Goal: Task Accomplishment & Management: Use online tool/utility

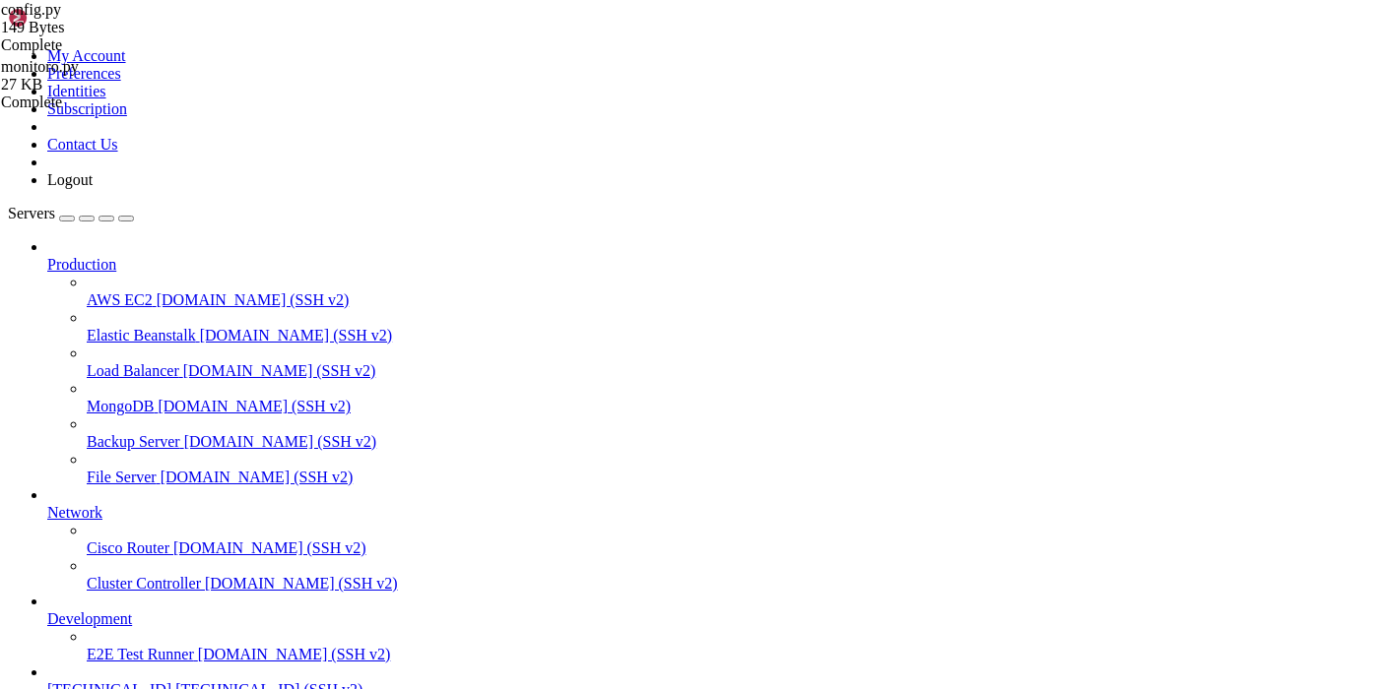
scroll to position [163, 0]
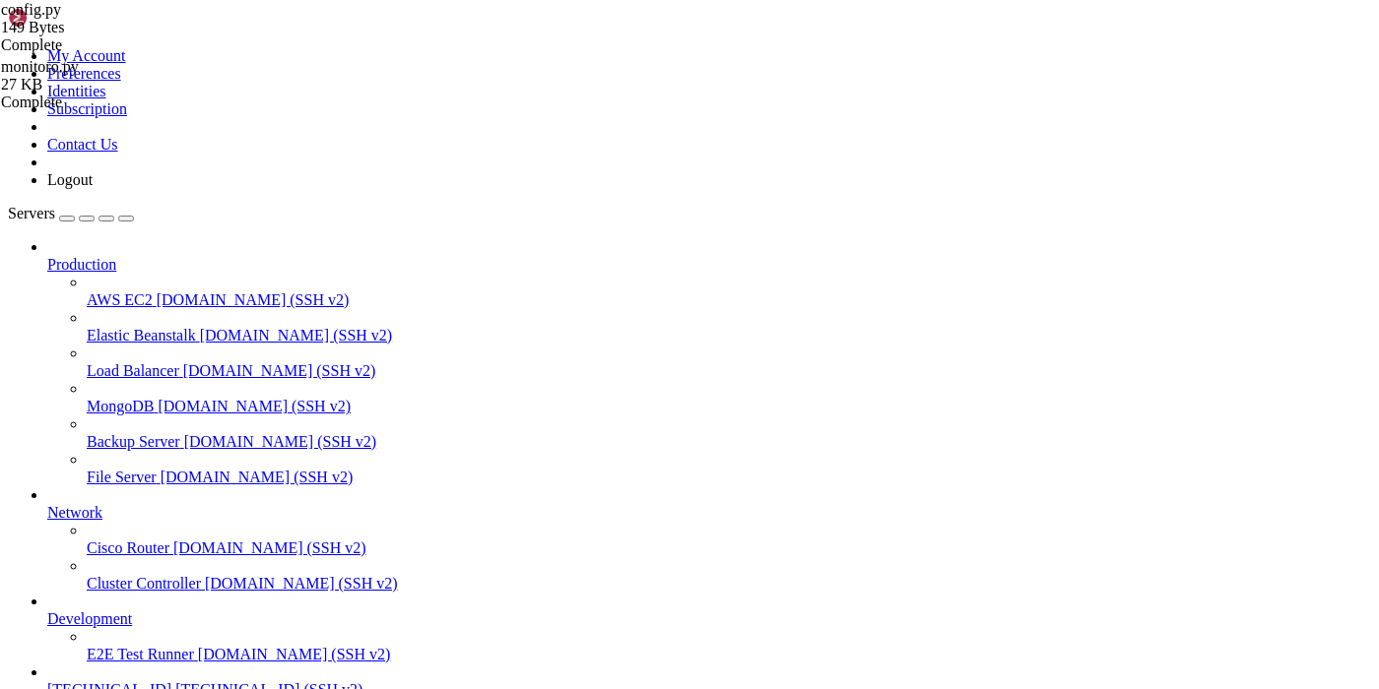
scroll to position [669, 0]
type input "/rekv"
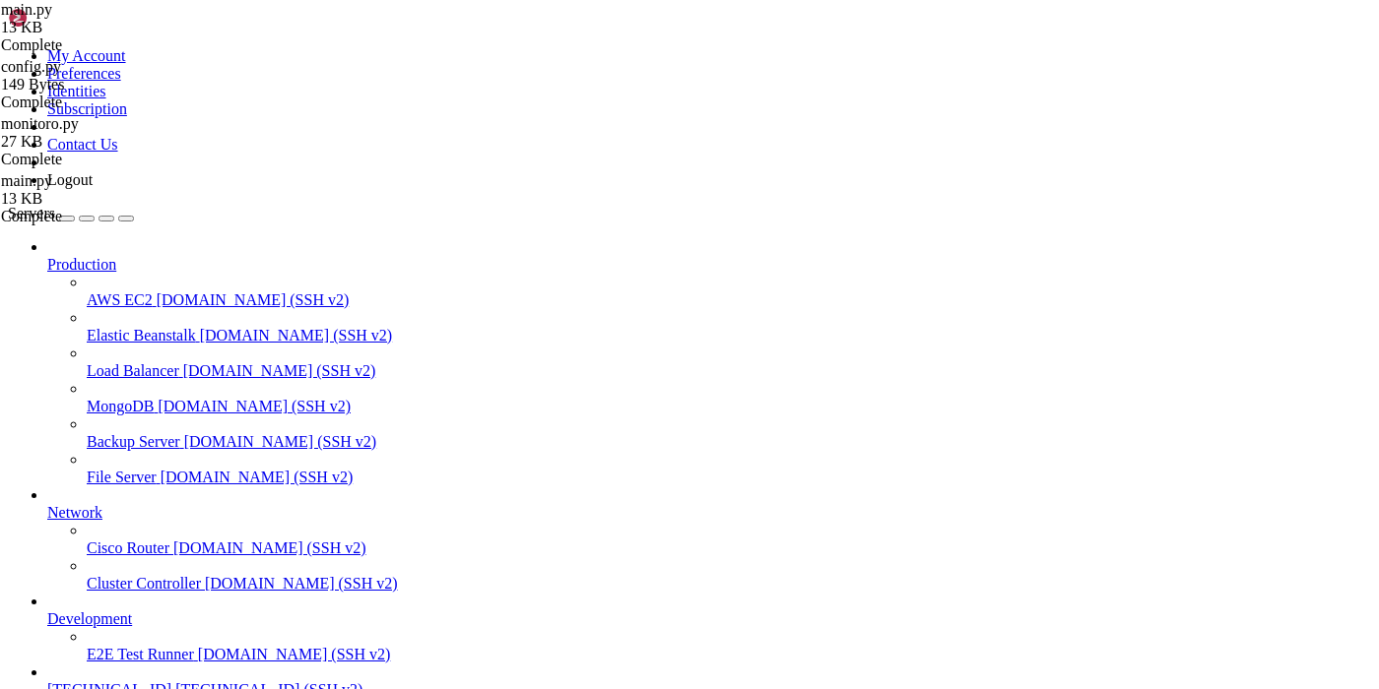
type textarea "pass"
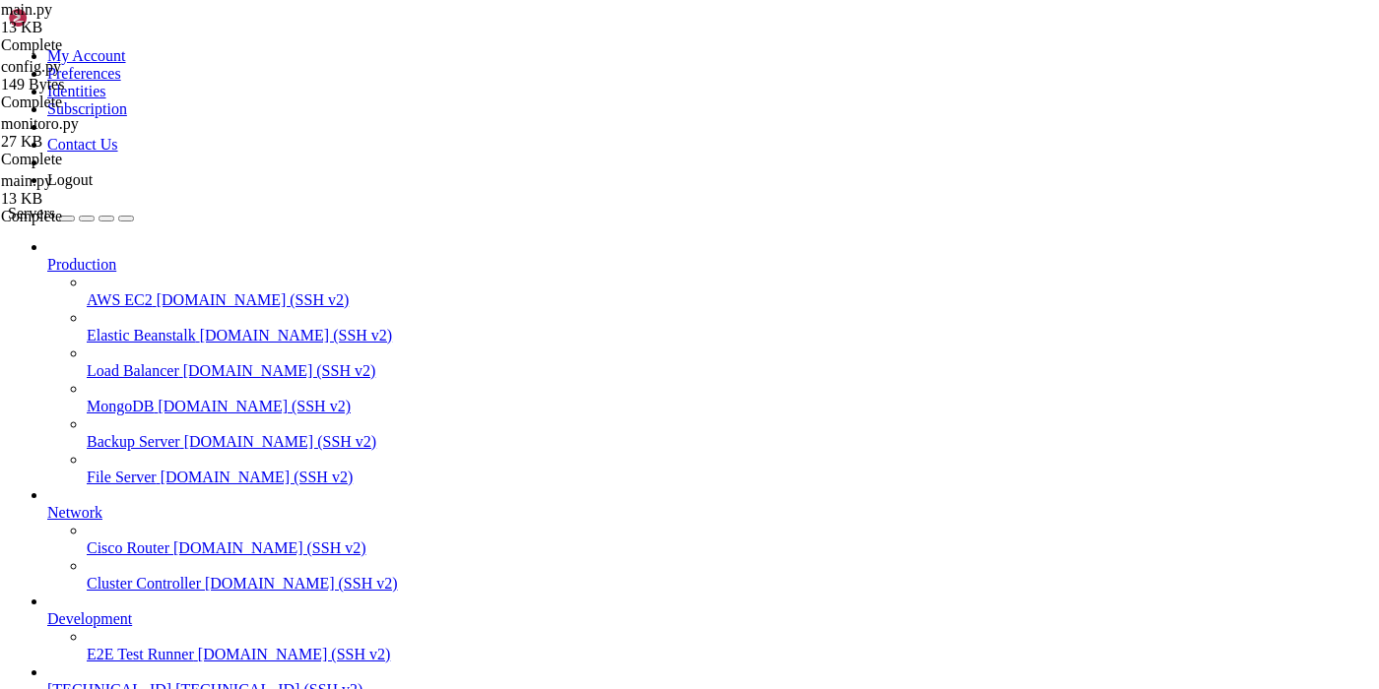
scroll to position [0, 12]
type textarea "CronTrigger(hour=8, minute=0, timezone=pytz.timezone("[GEOGRAPHIC_DATA]/[GEOGRA…"
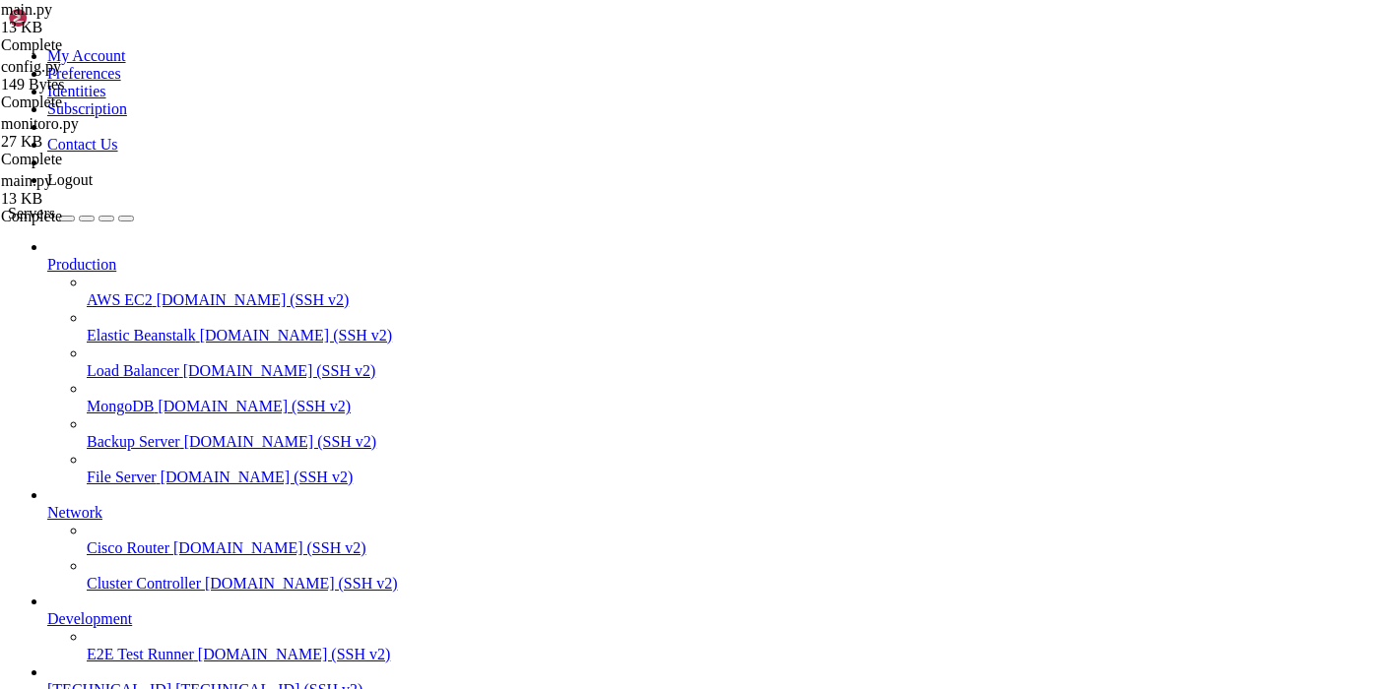
drag, startPoint x: 373, startPoint y: 285, endPoint x: 644, endPoint y: 284, distance: 270.8
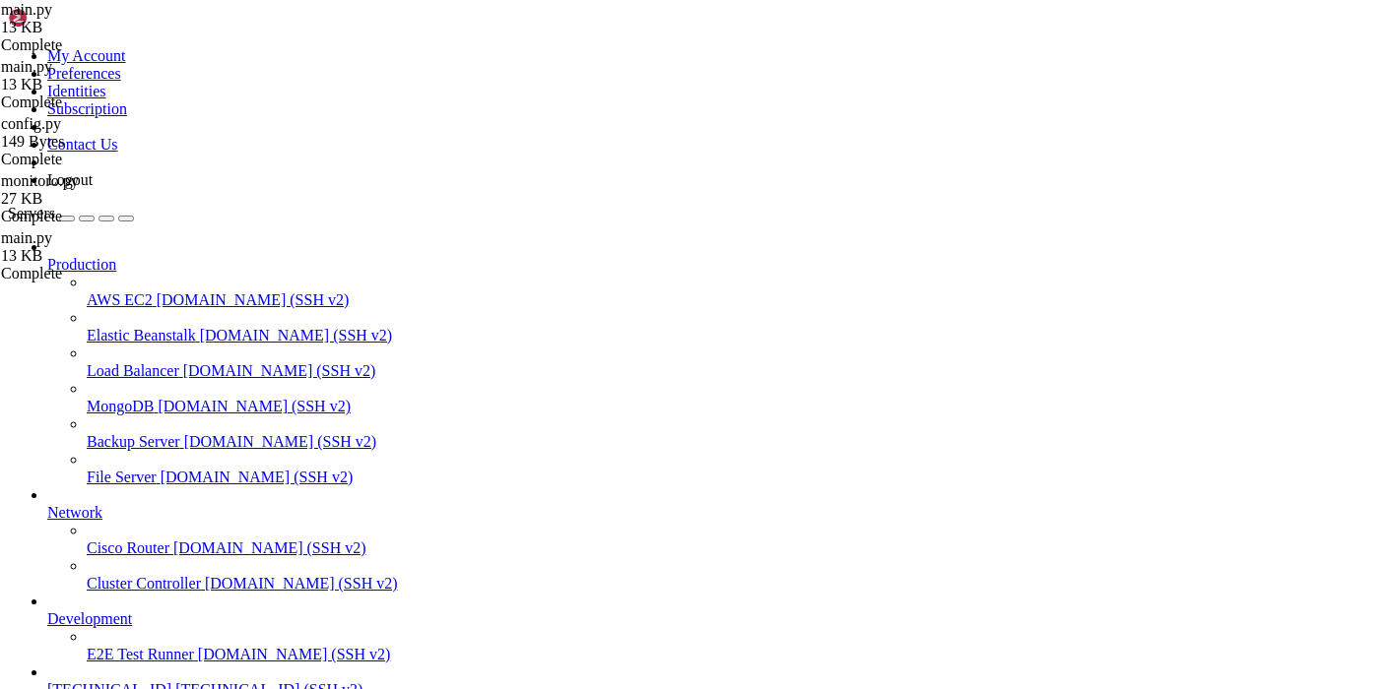
paste textarea "-1002807672517"
type textarea "-1002807672517, # пример: чат ID 1"
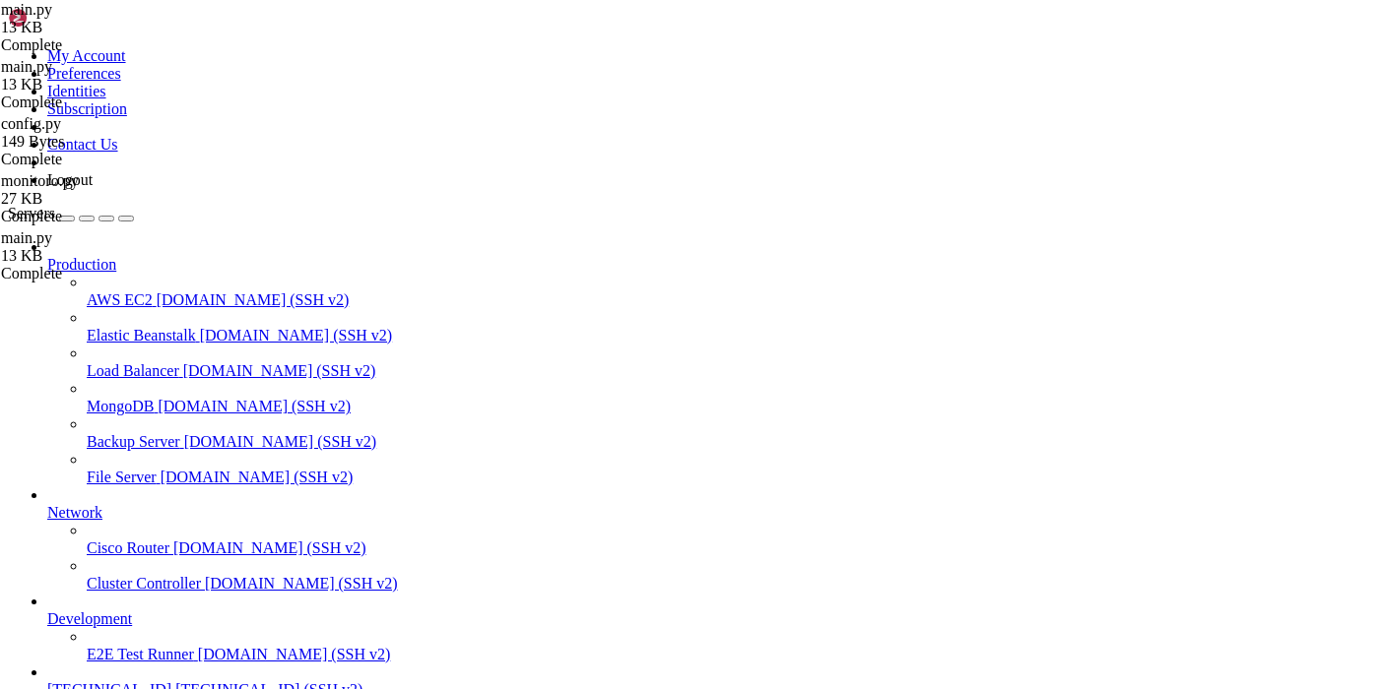
type input "/rekv/main.py"
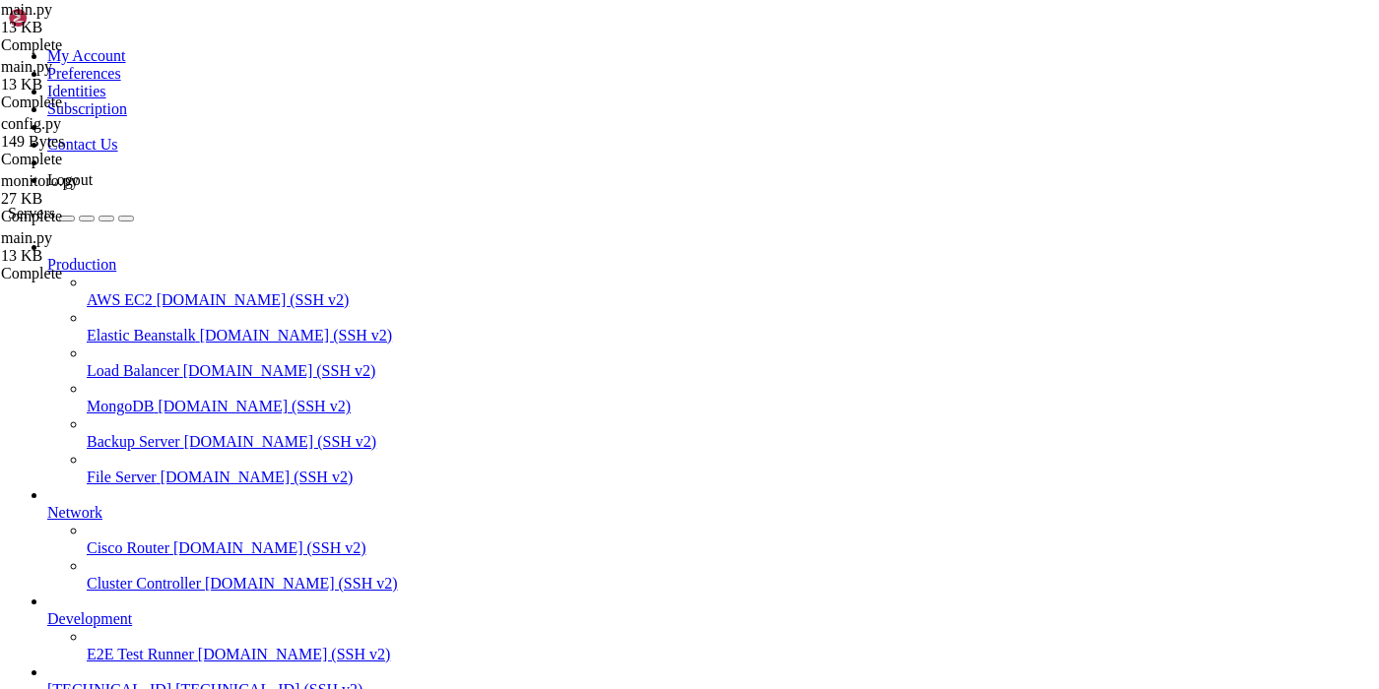
drag, startPoint x: 190, startPoint y: 1335, endPoint x: 369, endPoint y: 1338, distance: 179.3
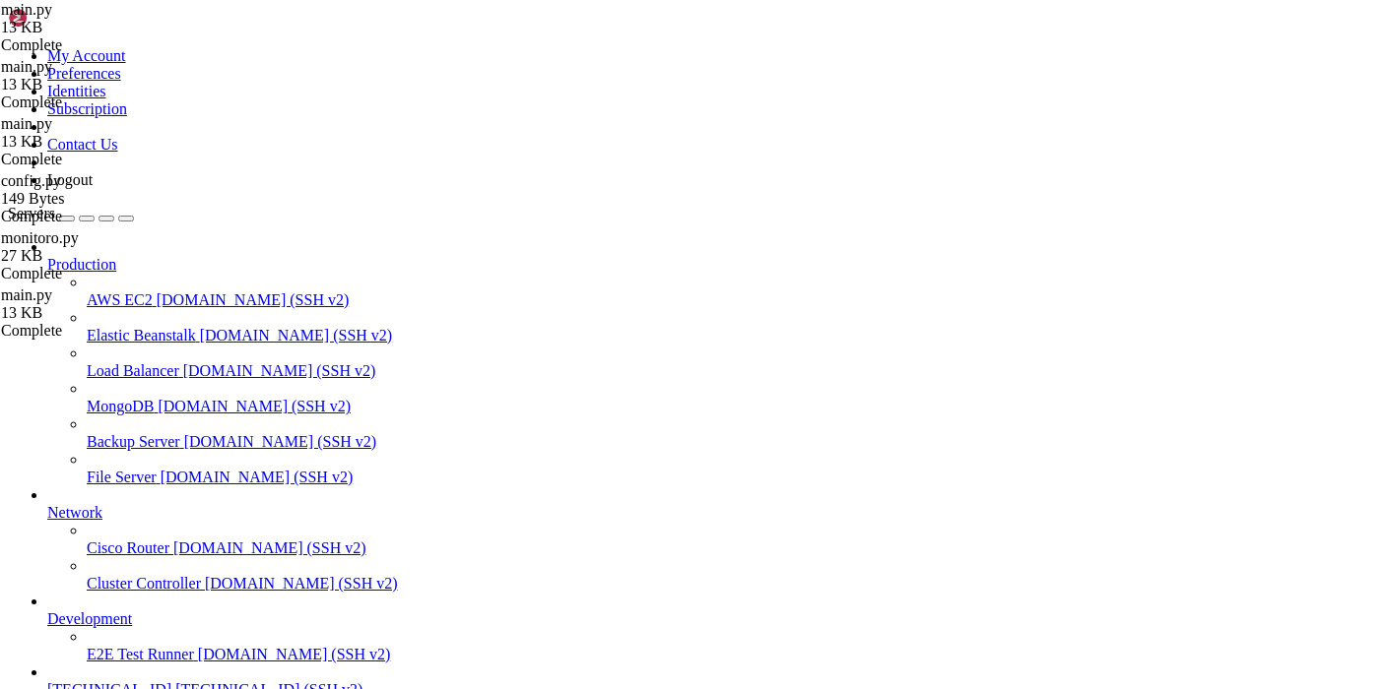
type textarea "import asyncio"
type input "now = [DOMAIN_NAME]([DOMAIN_NAME]).isoformat()"
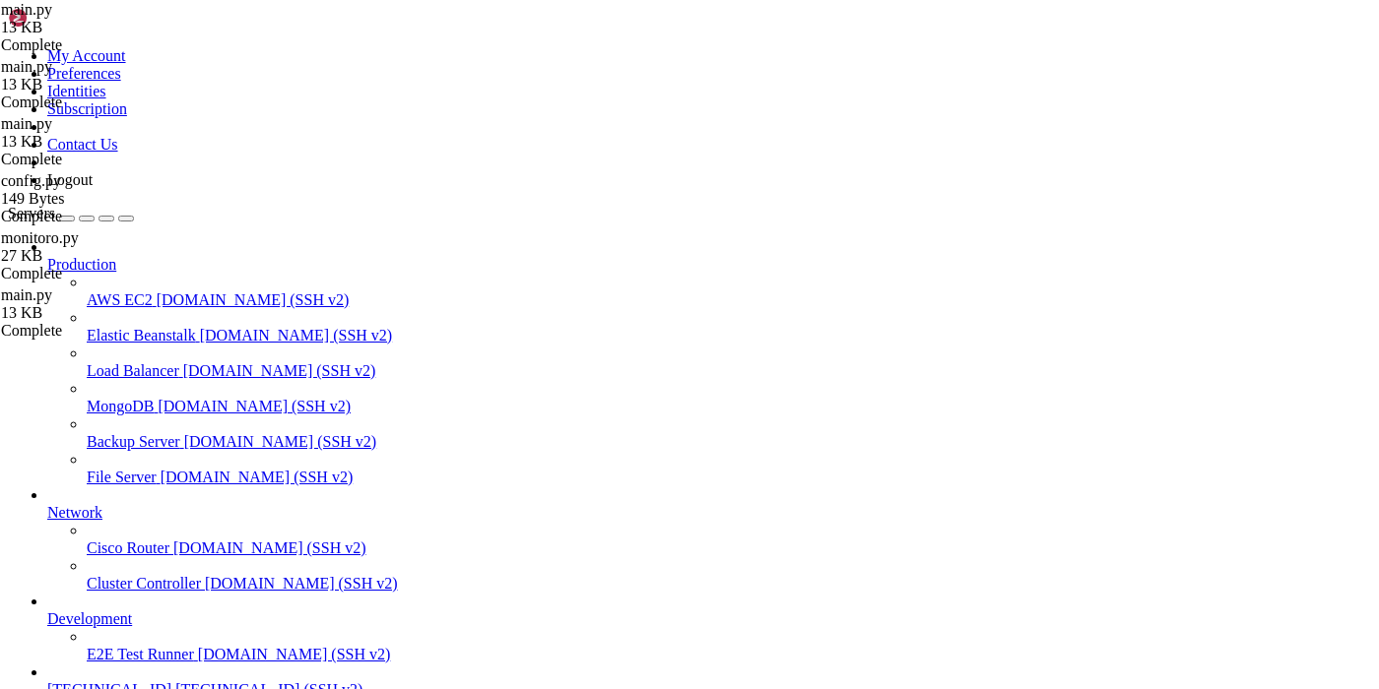
scroll to position [0, 59]
drag, startPoint x: 608, startPoint y: 362, endPoint x: 324, endPoint y: 365, distance: 283.7
paste textarea "now = [DOMAIN_NAME](moscow_tz).strftime("%d.%m.%Y, %H:%M""
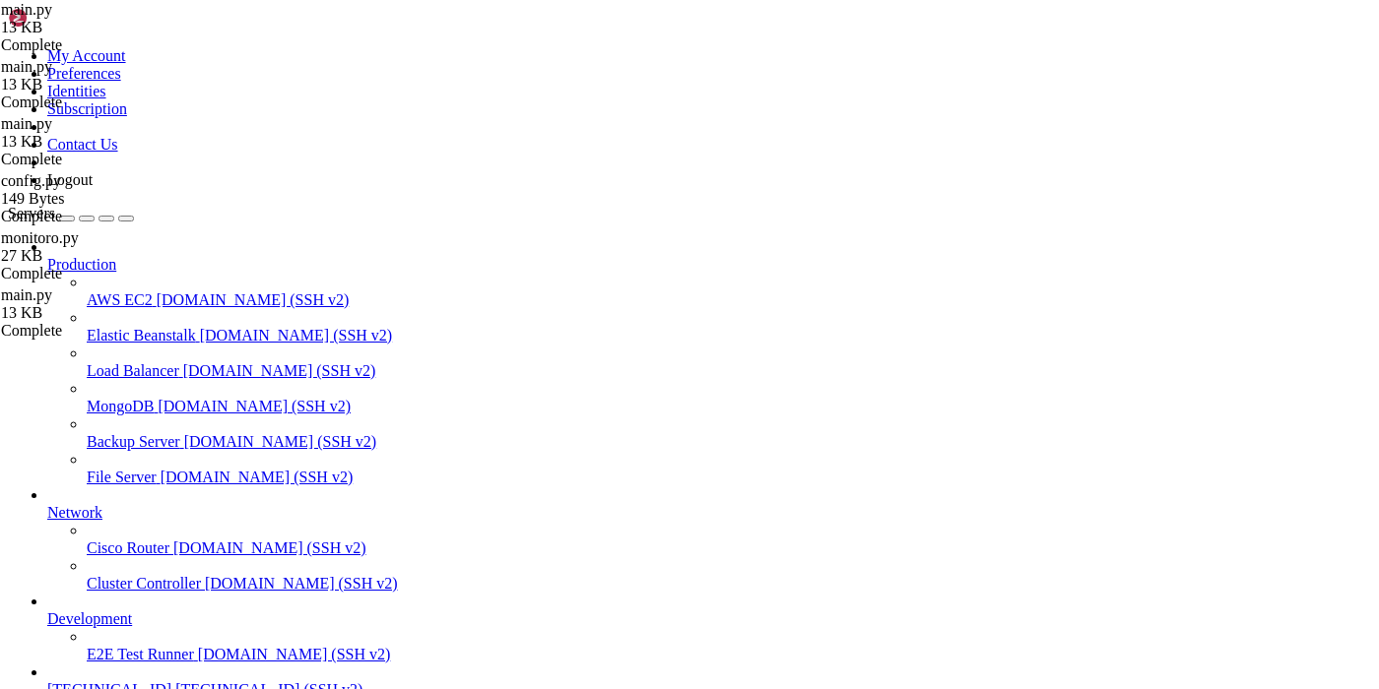
type textarea "now = [DOMAIN_NAME](moscow_tz).strftime("%d.%m.%Y, %H:%M")"
type input "/rekv"
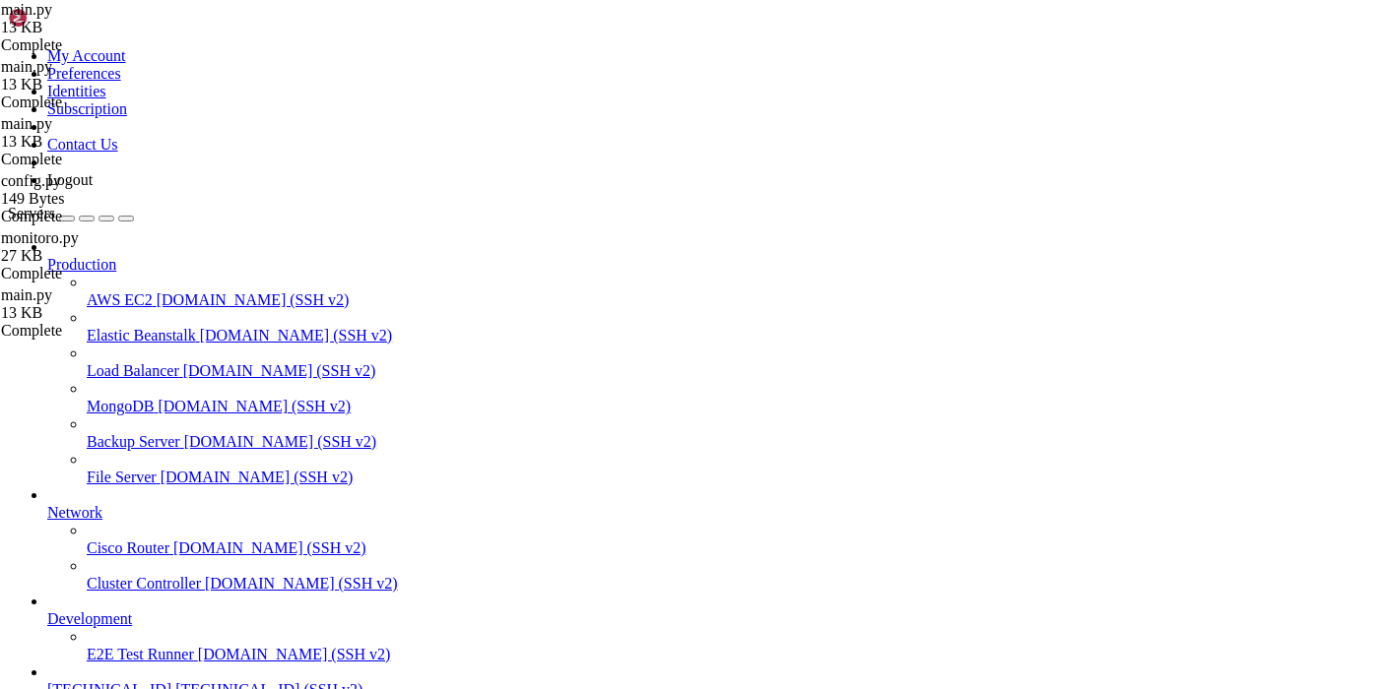
scroll to position [1556, 0]
drag, startPoint x: 373, startPoint y: 1656, endPoint x: 285, endPoint y: 1651, distance: 88.8
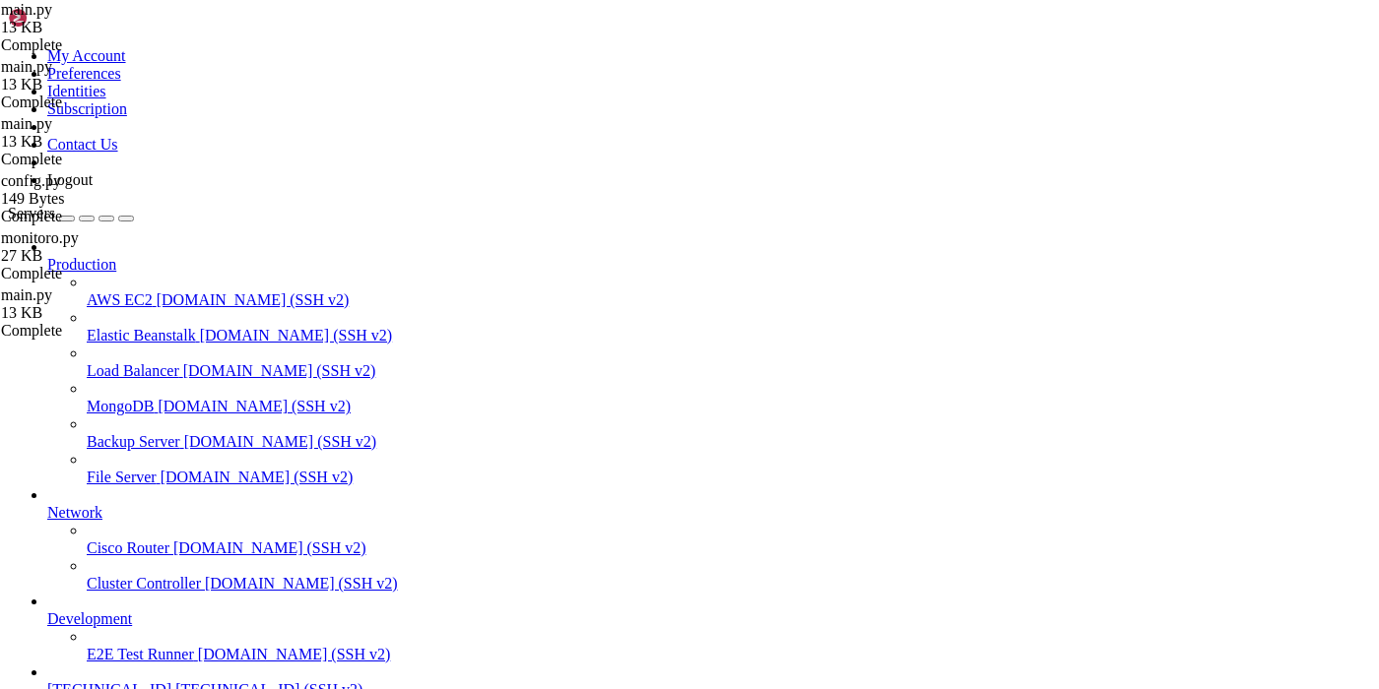
drag, startPoint x: 594, startPoint y: 1479, endPoint x: 570, endPoint y: 1212, distance: 268.0
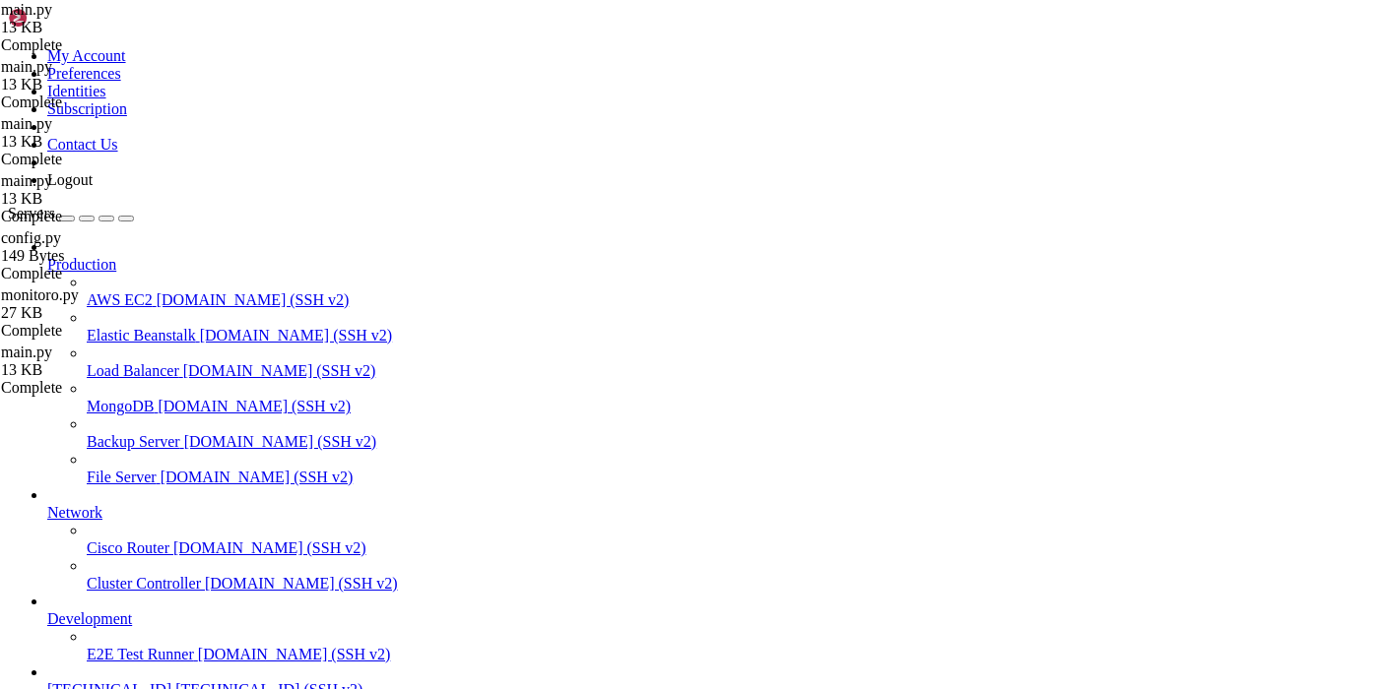
drag, startPoint x: 324, startPoint y: 359, endPoint x: 659, endPoint y: 351, distance: 335.0
paste textarea "moscow_tz).strftime("%d.%m.%Y, %H:%M""
type textarea "now = [DOMAIN_NAME](moscow_tz).strftime("%d.%m.%Y, %H:%M")"
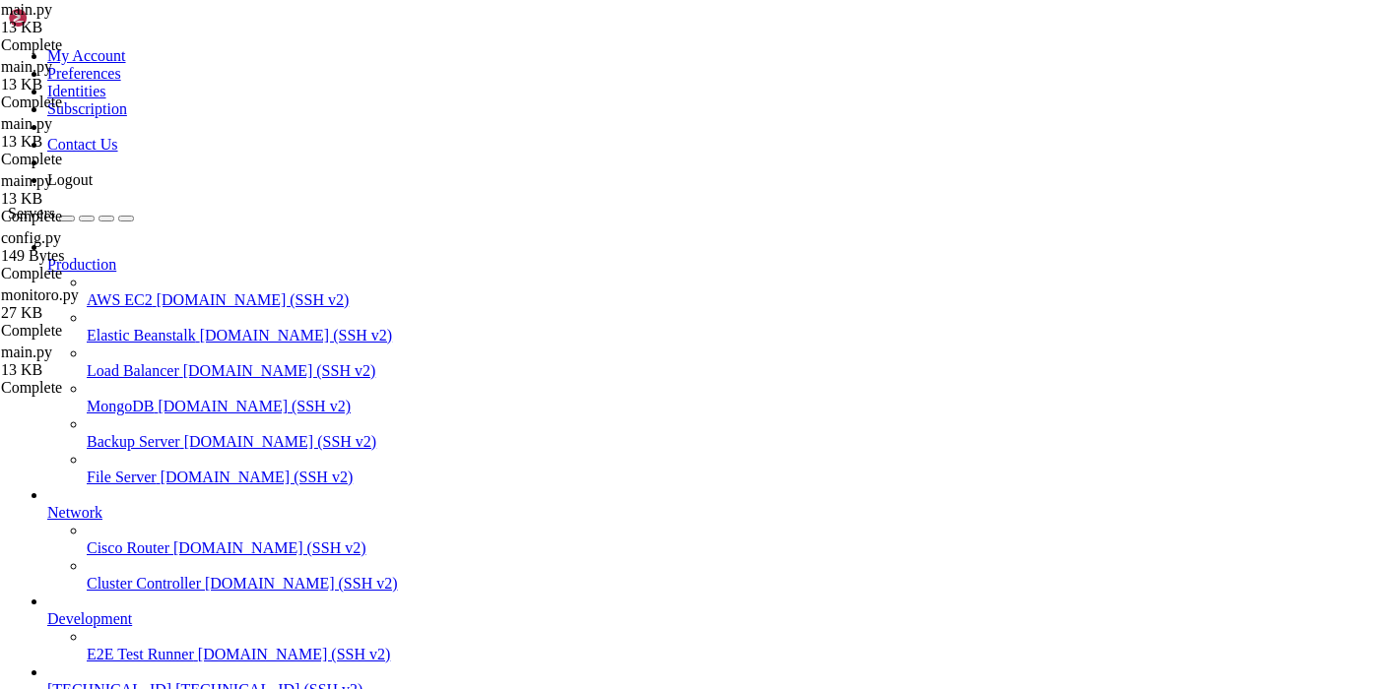
drag, startPoint x: 411, startPoint y: 1658, endPoint x: 285, endPoint y: 1656, distance: 126.1
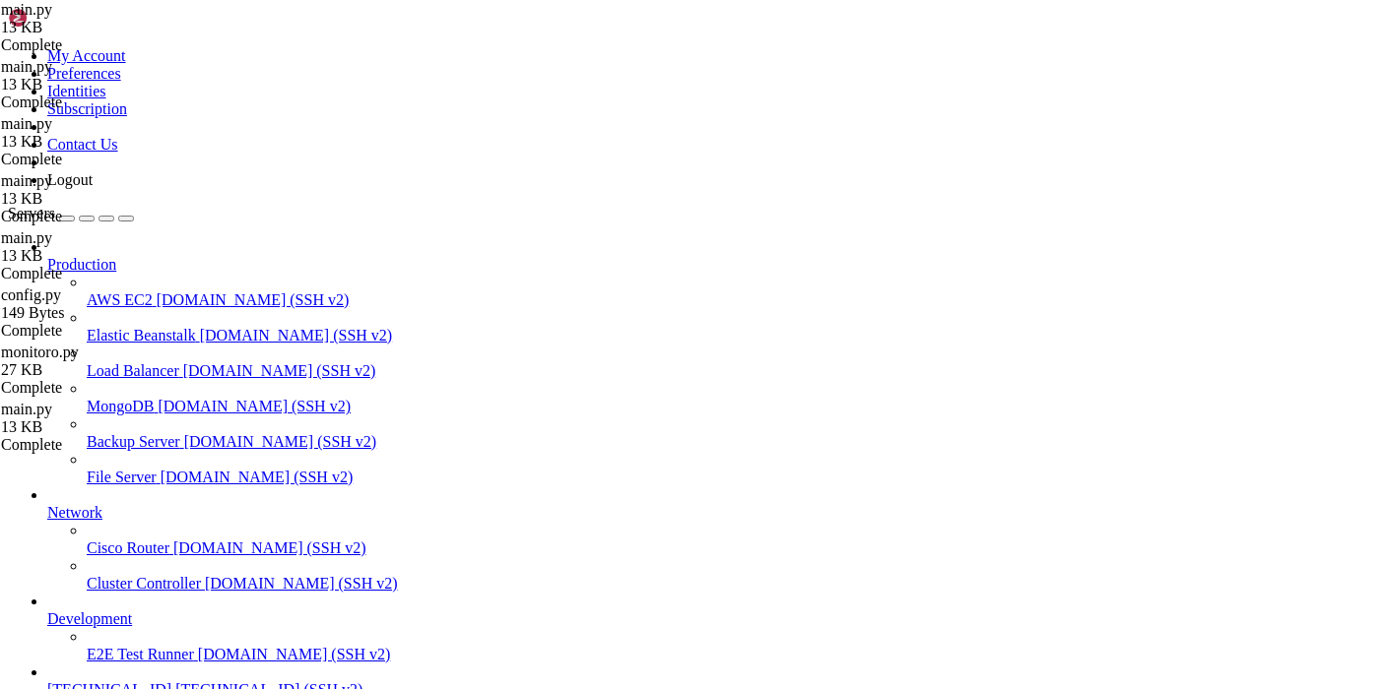
scroll to position [2978, 0]
type textarea "await message.reply("
type input "сохранё"
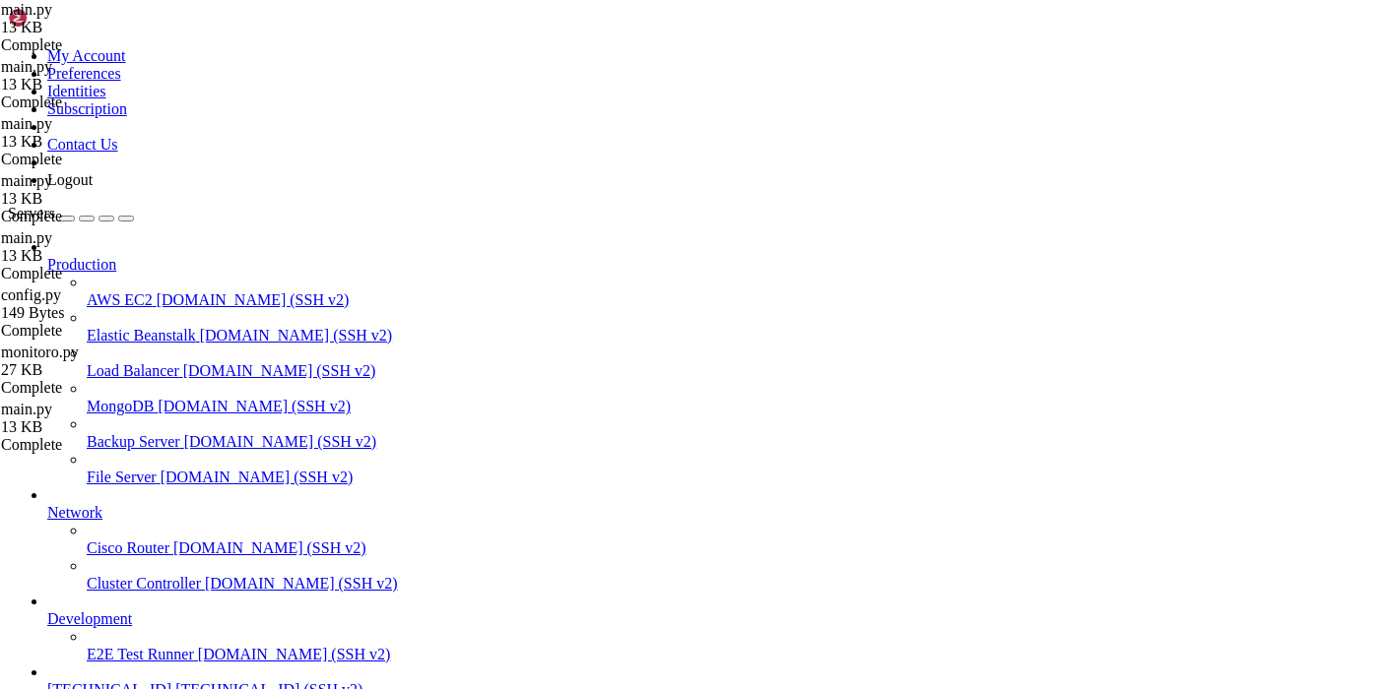
paste textarea "\n"
type textarea "f"• <b>{it['chat_title']}</b> (ID: <code>{it['chat_id']}</code>) \n {it['text']…"
click at [533, 395] on div at bounding box center [689, 344] width 1379 height 689
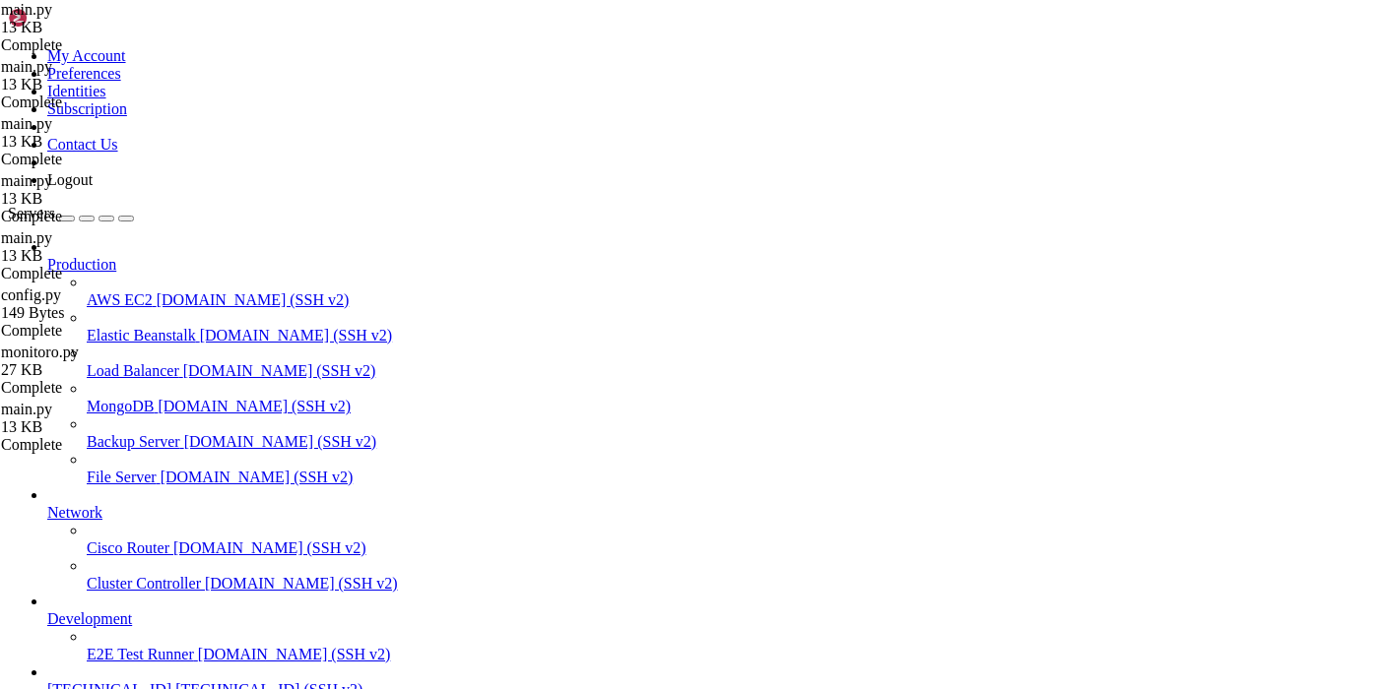
drag, startPoint x: 332, startPoint y: 1656, endPoint x: 312, endPoint y: 1655, distance: 19.7
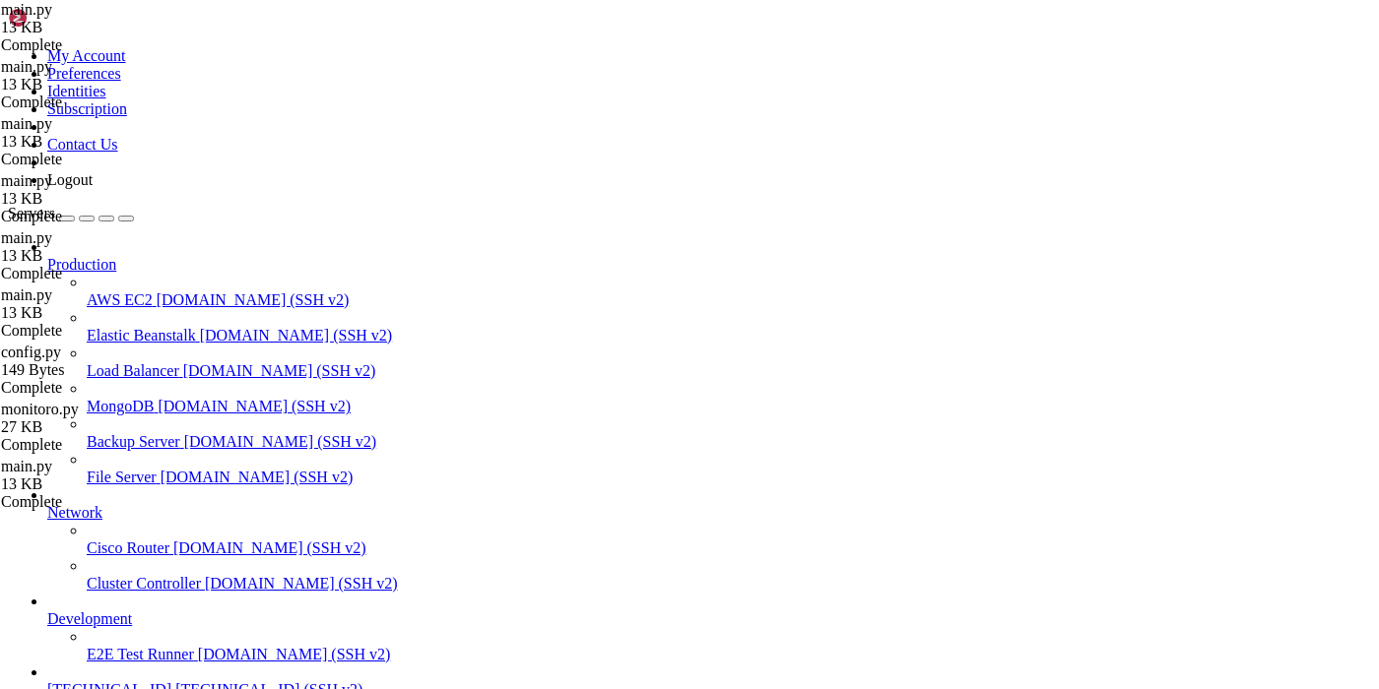
scroll to position [4361, 0]
drag, startPoint x: 617, startPoint y: 357, endPoint x: 581, endPoint y: 358, distance: 35.5
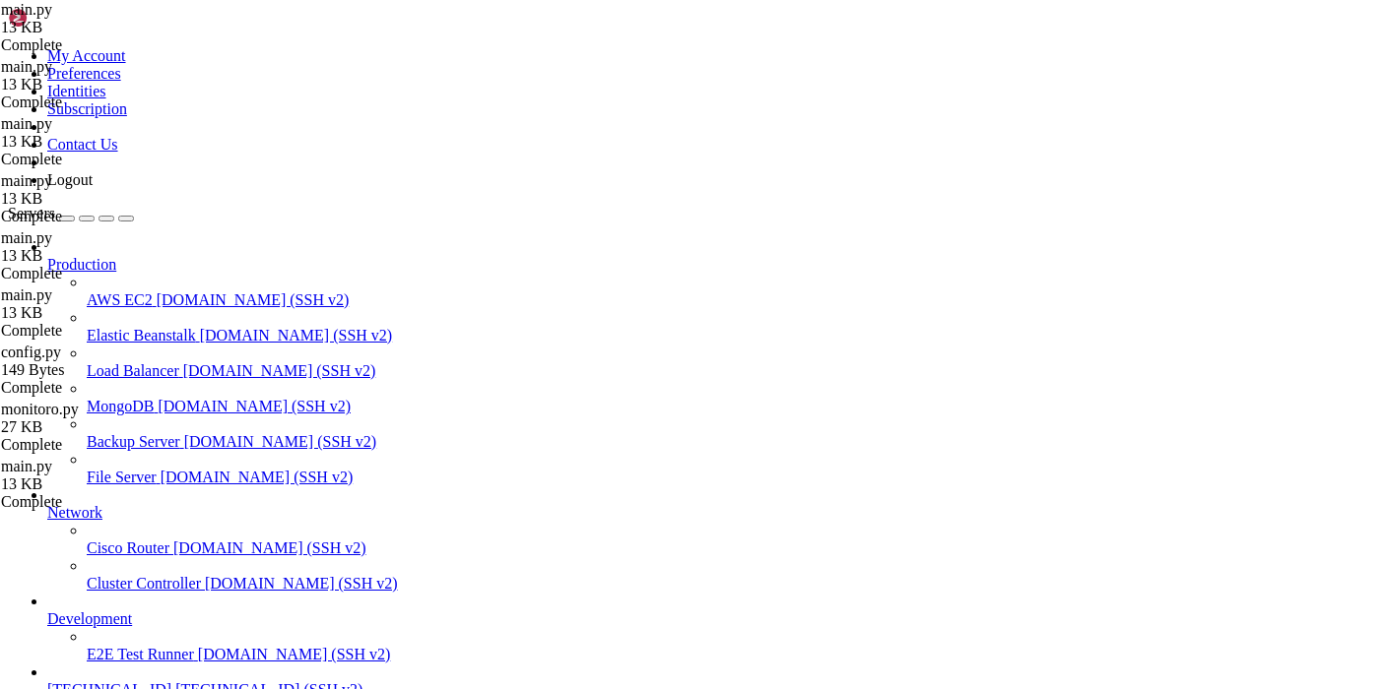
drag, startPoint x: 702, startPoint y: 356, endPoint x: 746, endPoint y: 358, distance: 43.4
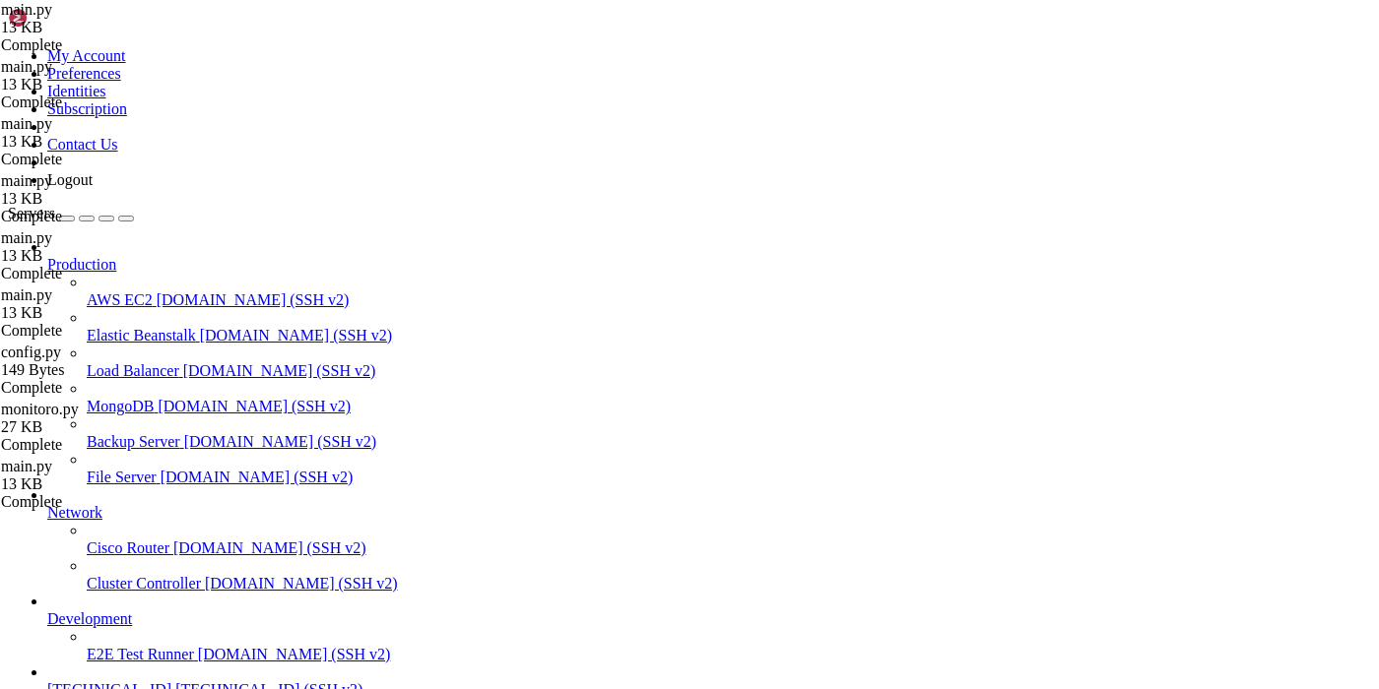
type textarea "f"• <b>{it['chat_title']}</b> (ID: <code>{it['chat_id']}</code>) \n<code>{it['t…"
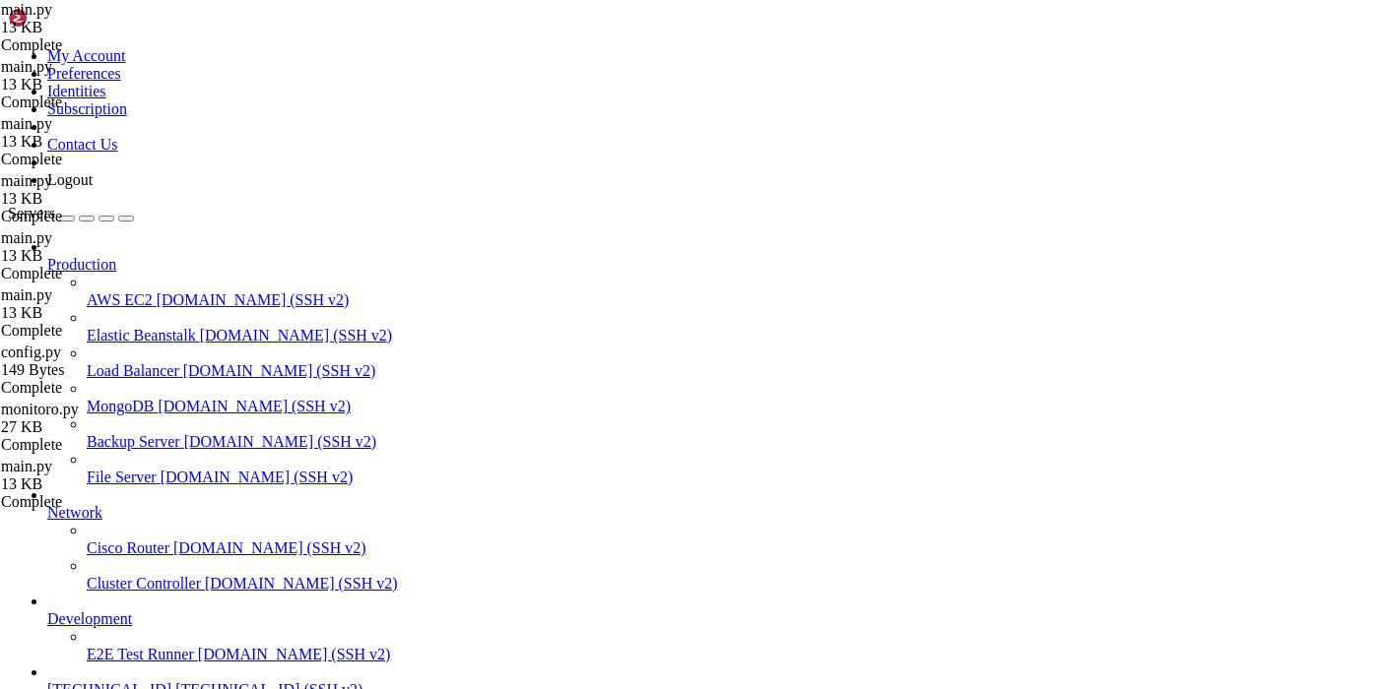
drag, startPoint x: 402, startPoint y: 1660, endPoint x: 286, endPoint y: 1656, distance: 116.3
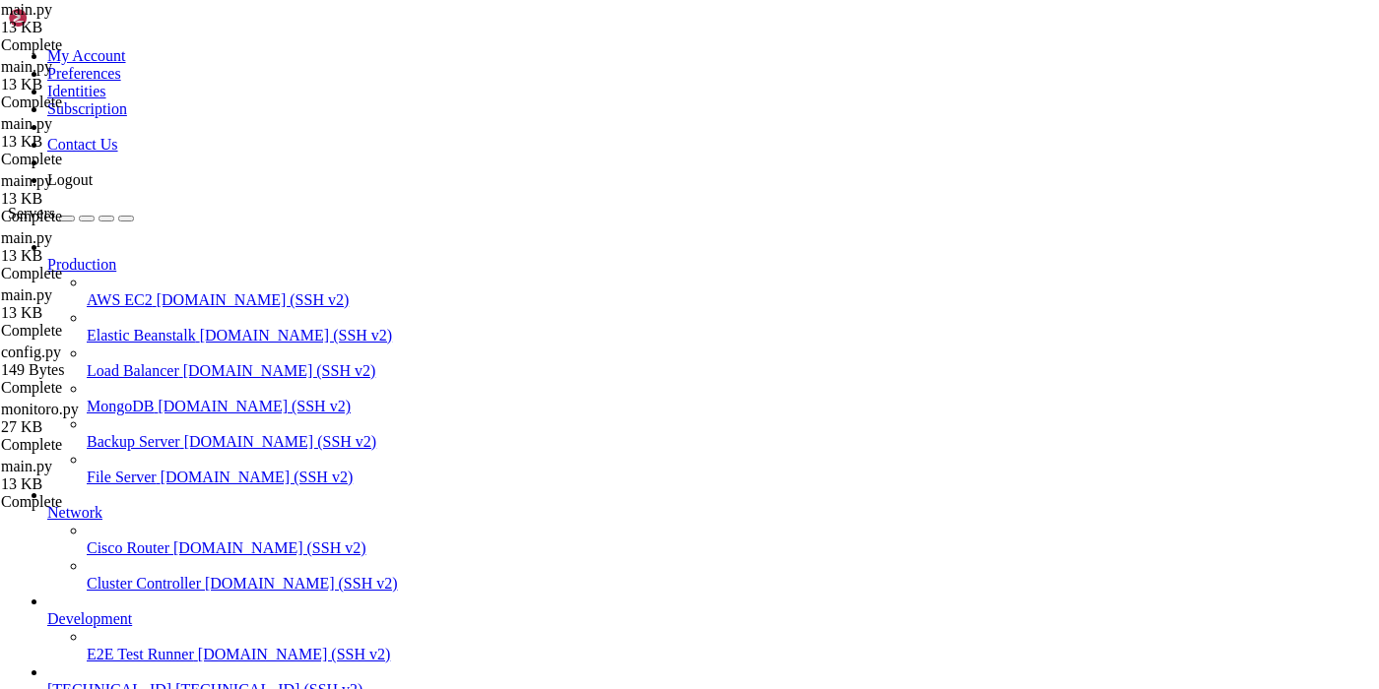
drag, startPoint x: 194, startPoint y: 1525, endPoint x: 481, endPoint y: 1529, distance: 286.6
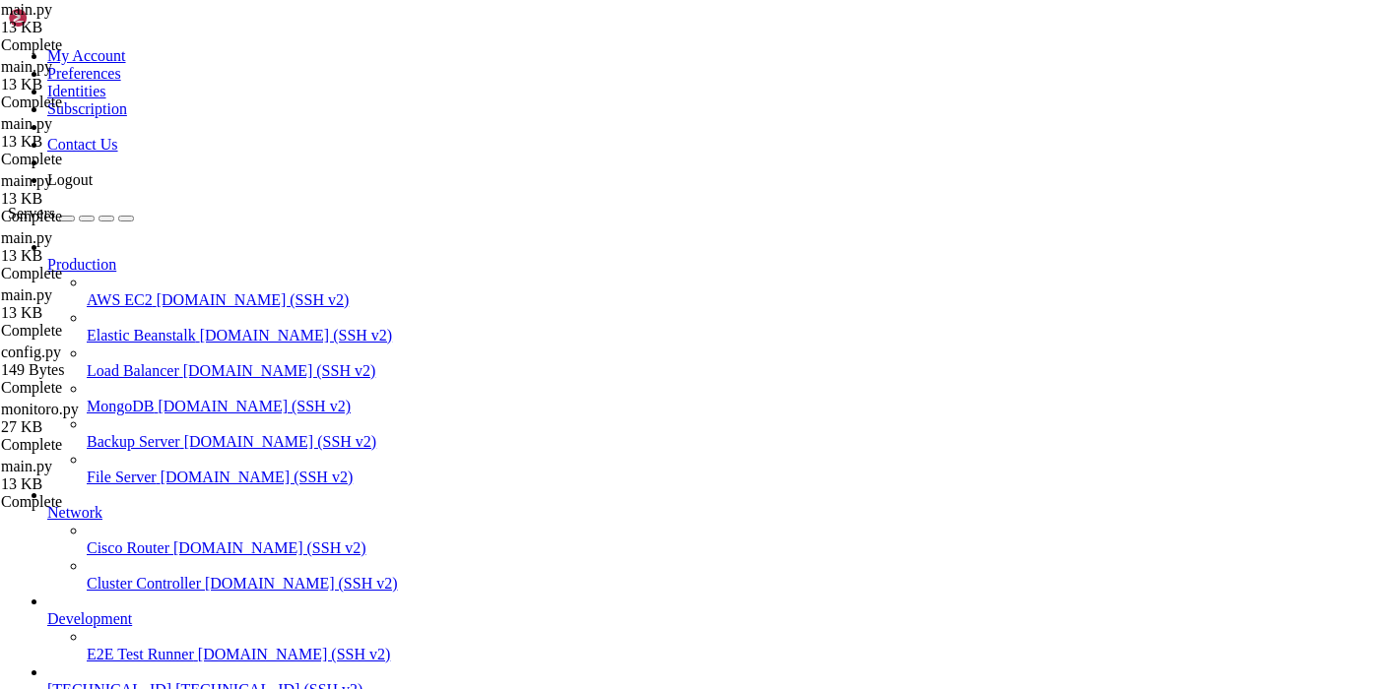
drag, startPoint x: 263, startPoint y: 1360, endPoint x: 18, endPoint y: 1163, distance: 314.6
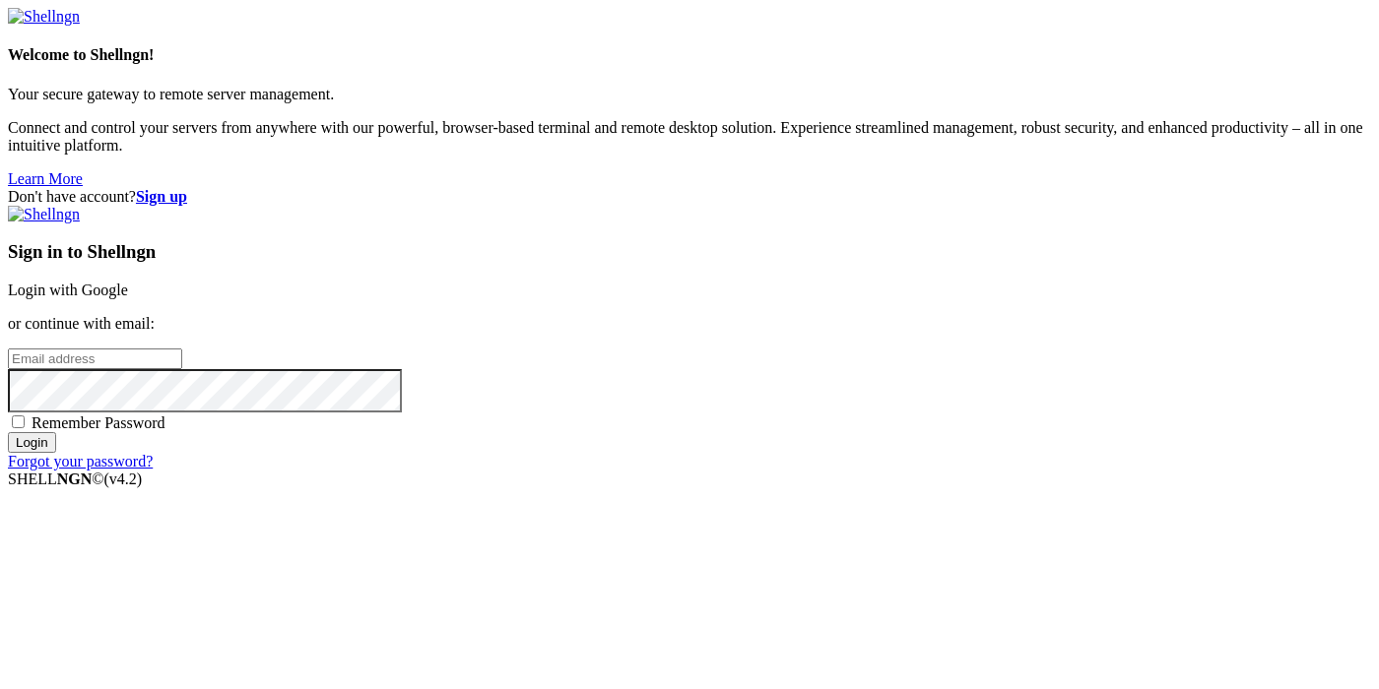
click at [182, 349] on input "email" at bounding box center [95, 359] width 174 height 21
paste input "[EMAIL_ADDRESS][DOMAIN_NAME]"
type input "[EMAIL_ADDRESS][DOMAIN_NAME]"
click at [56, 453] on input "Login" at bounding box center [32, 442] width 48 height 21
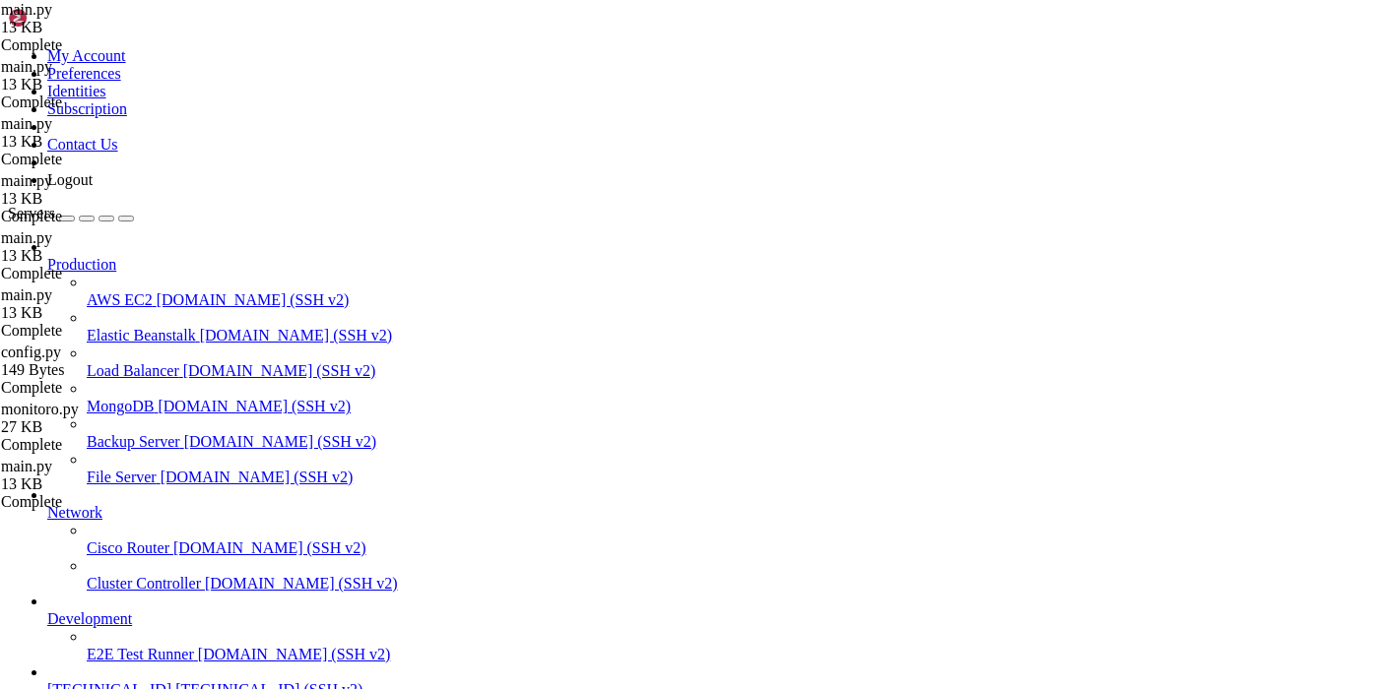
scroll to position [1421, 0]
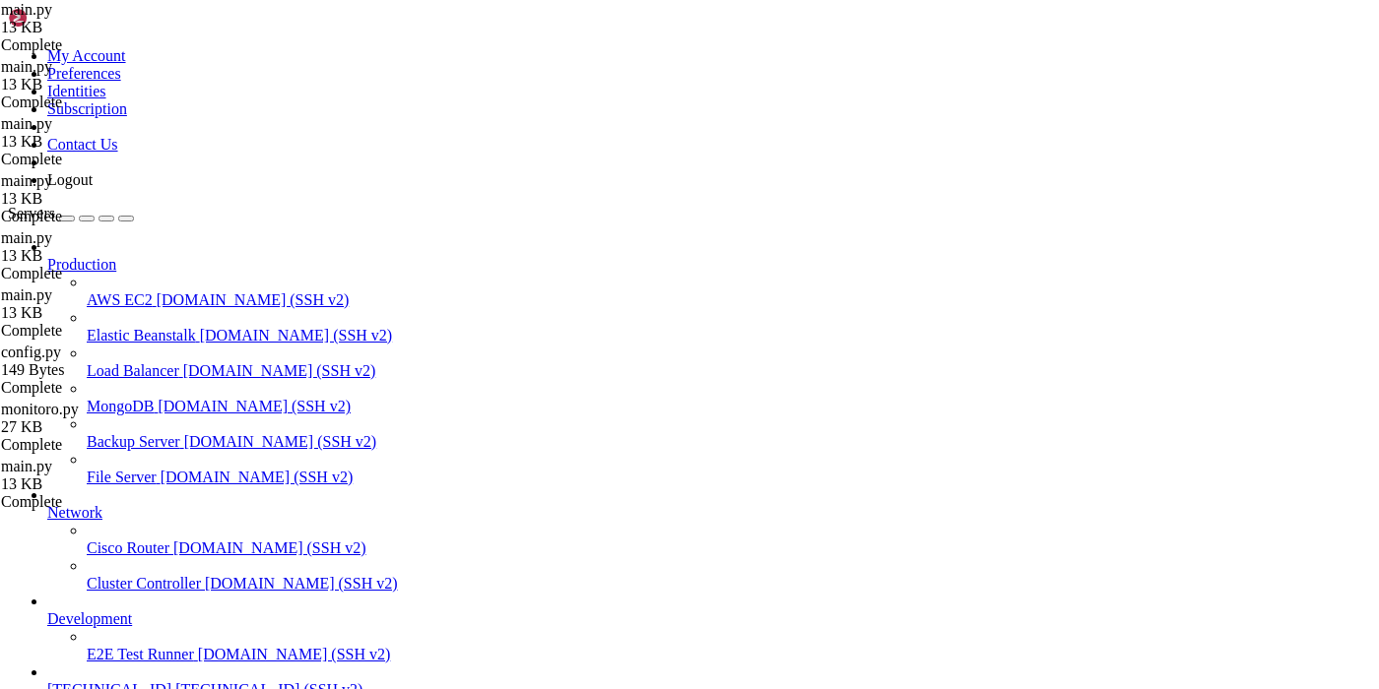
type input "/bot2"
drag, startPoint x: 344, startPoint y: 109, endPoint x: 615, endPoint y: 110, distance: 270.8
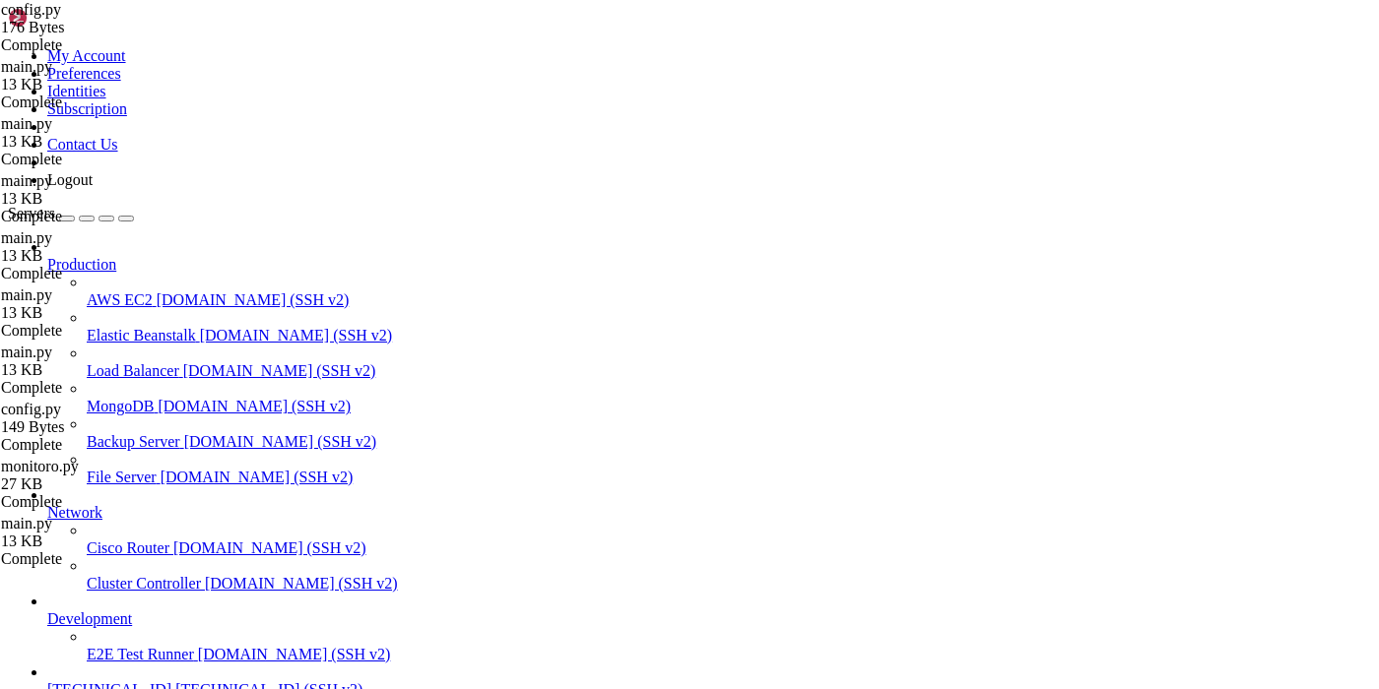
paste textarea "8443647264:AAFziE0lPcaJUGglNOUFv6kS-UsDOCWwUI8"
paste textarea "-1002942185138"
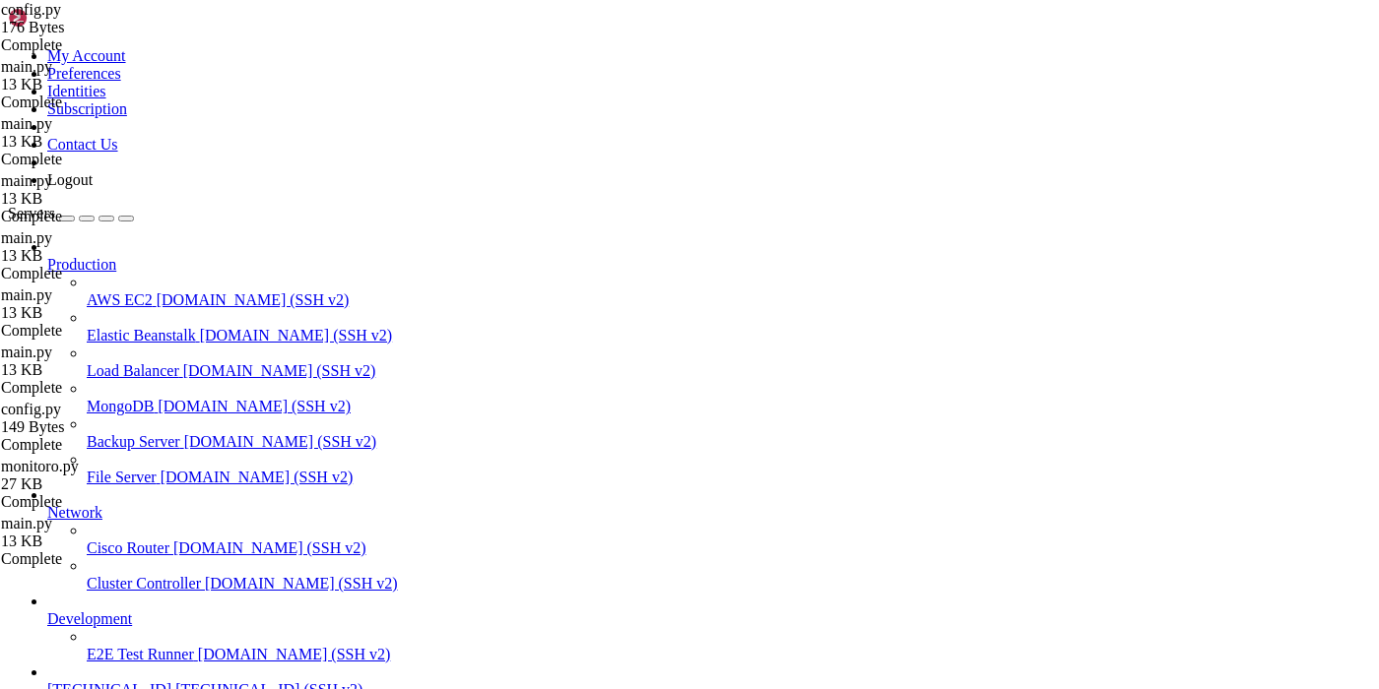
type textarea "ALLOWED_CHAT_IDS = [-1002942185138]"
